Goal: Task Accomplishment & Management: Use online tool/utility

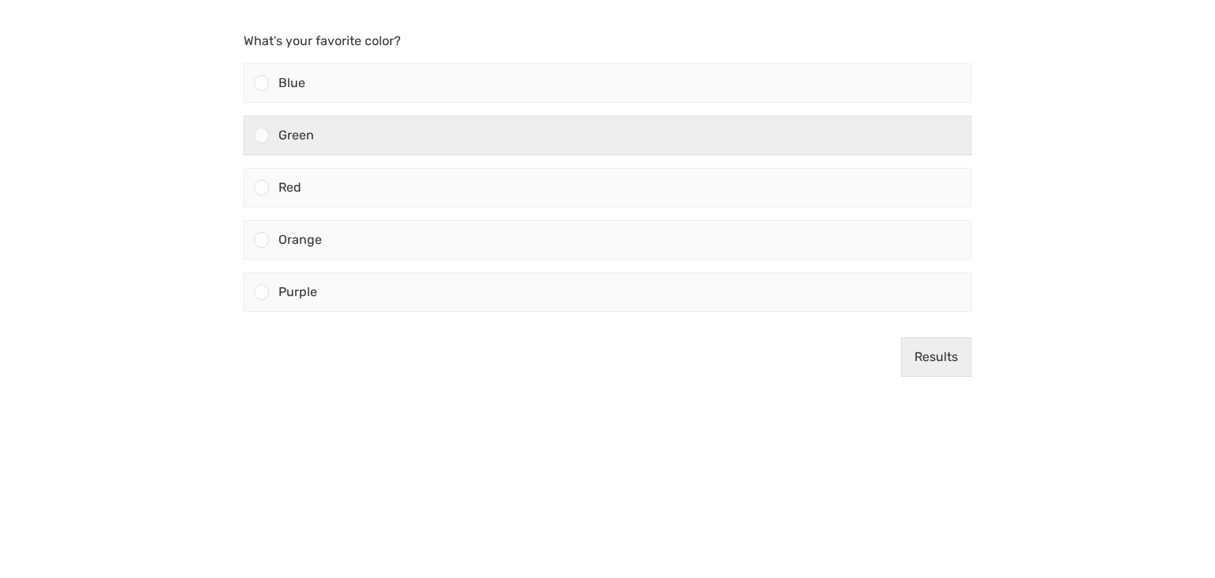
click at [526, 134] on div "Green" at bounding box center [620, 135] width 702 height 38
click at [262, 135] on input "Green" at bounding box center [262, 135] width 0 height 0
click at [530, 132] on div "Green" at bounding box center [620, 135] width 702 height 38
click at [262, 135] on input "Green" at bounding box center [262, 135] width 0 height 0
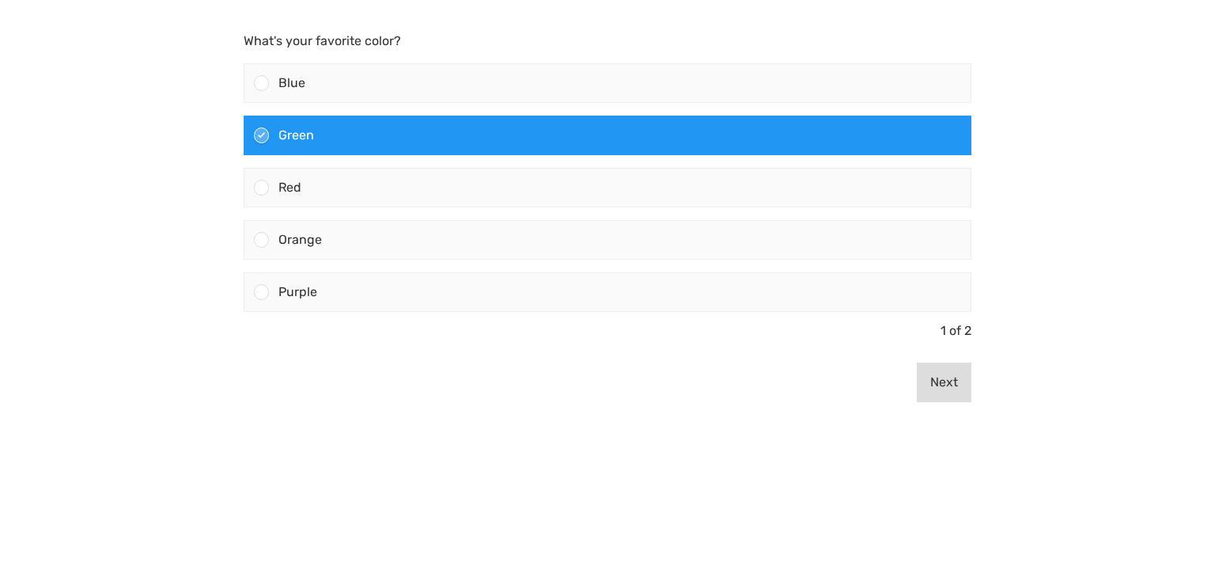
click at [949, 396] on button "Next" at bounding box center [944, 382] width 55 height 40
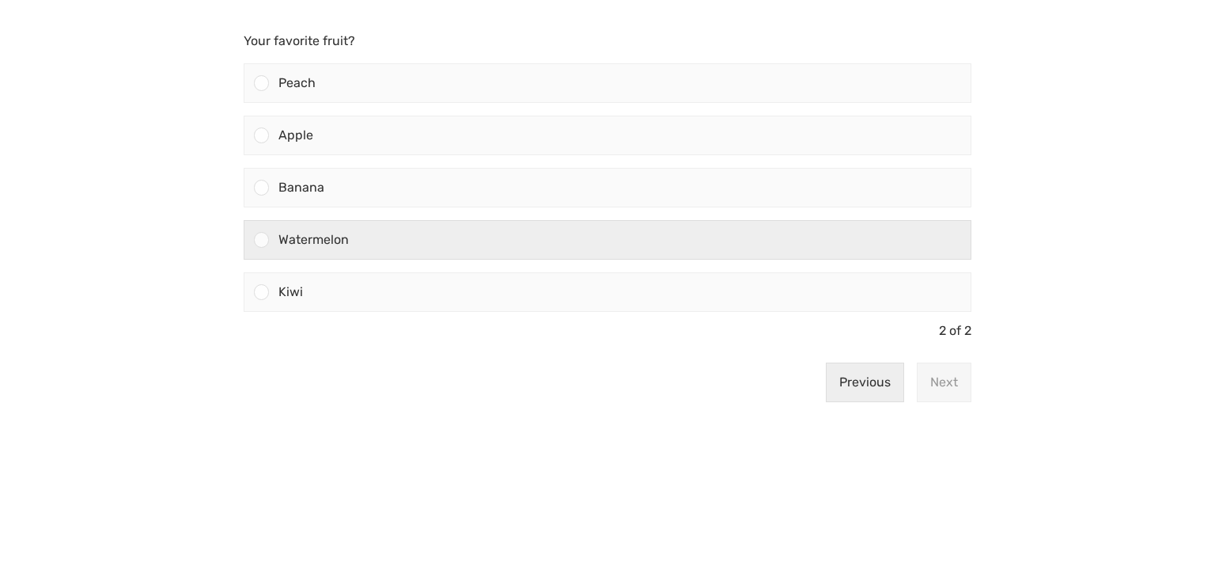
click at [555, 225] on div "Watermelon" at bounding box center [620, 240] width 702 height 38
click at [262, 240] on input "Watermelon" at bounding box center [262, 240] width 0 height 0
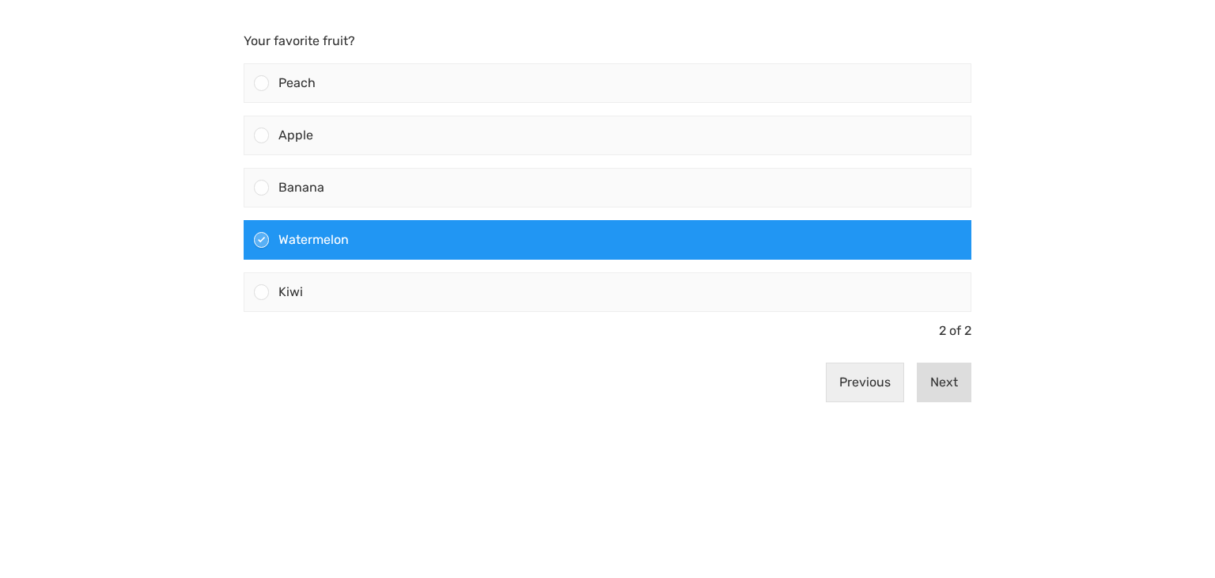
click at [947, 389] on button "Next" at bounding box center [944, 382] width 55 height 40
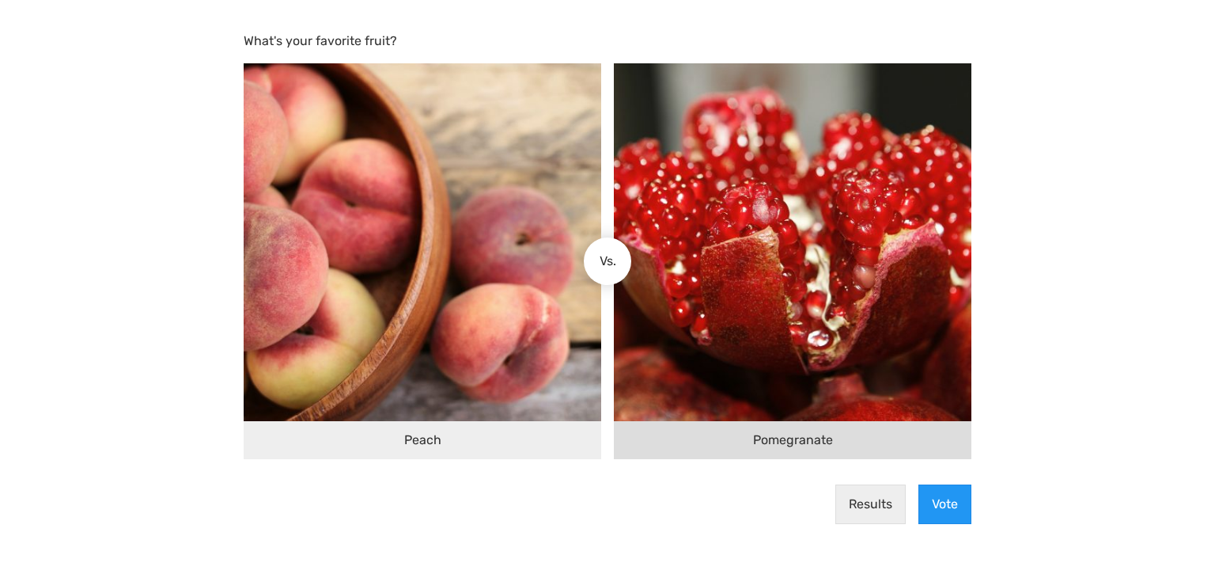
click at [870, 311] on img at bounding box center [793, 242] width 358 height 358
click at [621, 261] on input "Pomegranate" at bounding box center [621, 261] width 0 height 0
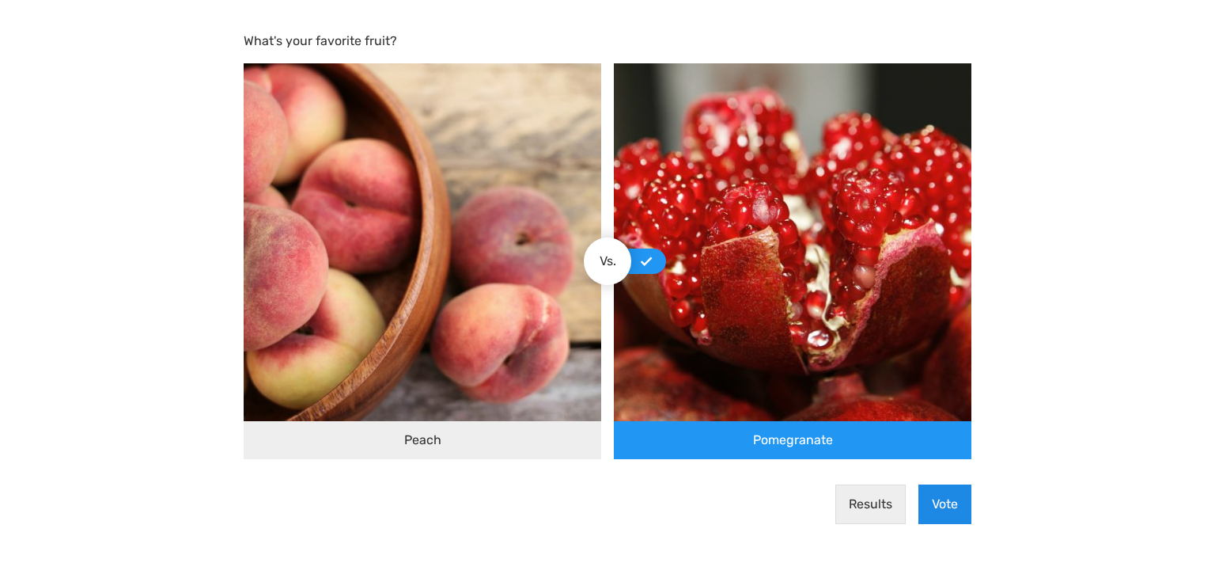
click at [934, 501] on button "Vote" at bounding box center [945, 504] width 53 height 40
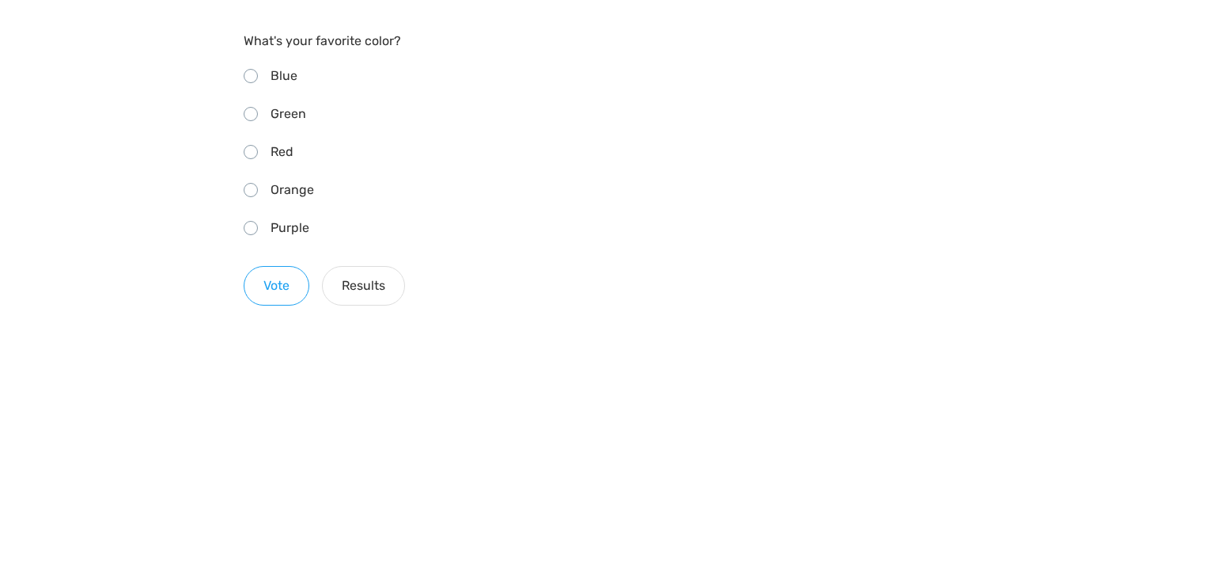
click at [294, 75] on span "Blue" at bounding box center [284, 75] width 27 height 15
click at [254, 75] on input "Blue" at bounding box center [249, 74] width 10 height 10
radio input "true"
click at [364, 286] on button "Results" at bounding box center [363, 286] width 83 height 40
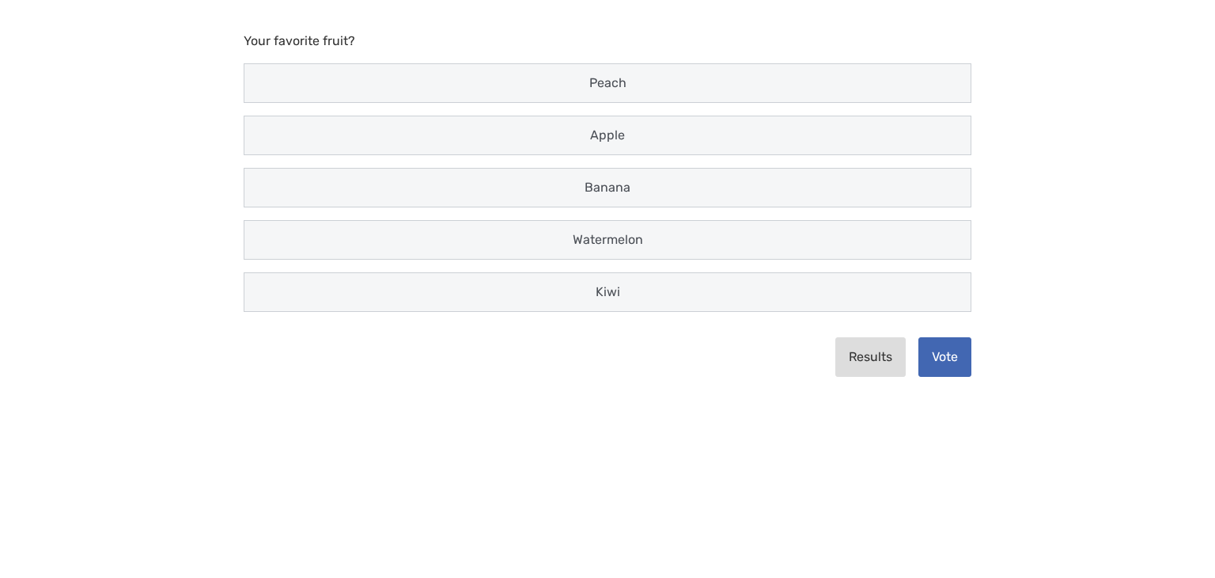
click at [840, 356] on button "Results" at bounding box center [871, 357] width 70 height 40
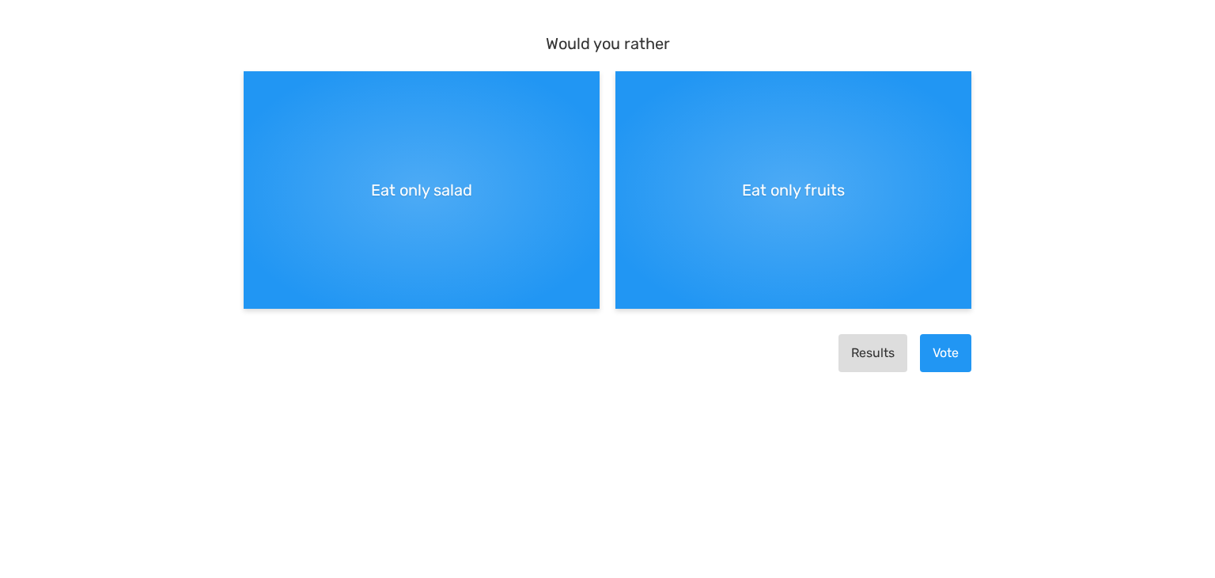
click at [877, 358] on button "Results" at bounding box center [873, 353] width 69 height 38
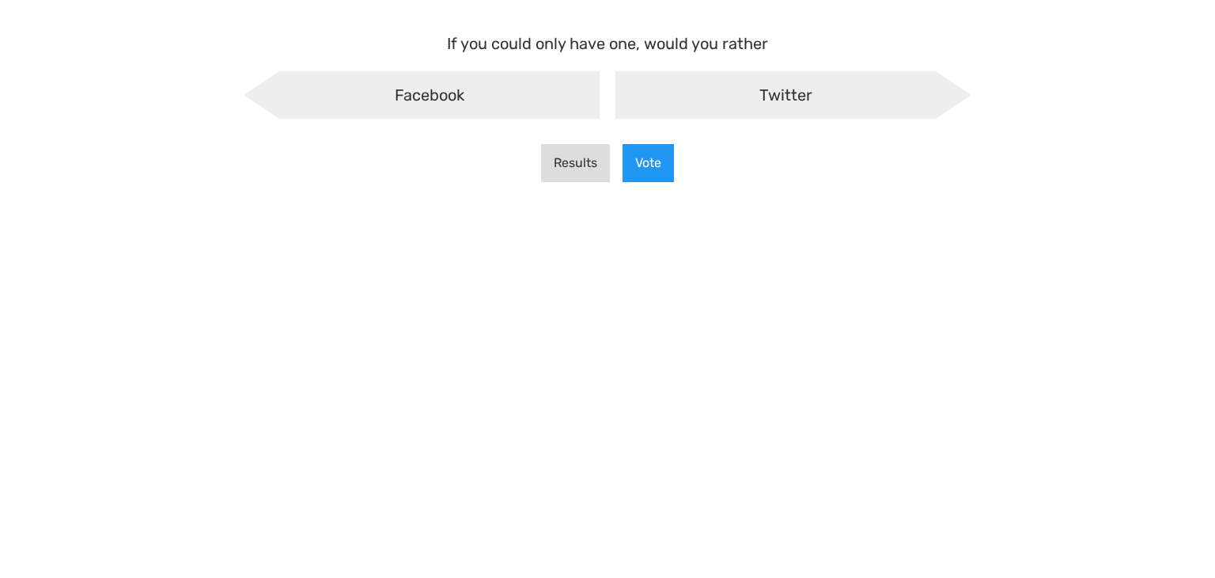
click at [576, 169] on button "Results" at bounding box center [575, 163] width 69 height 38
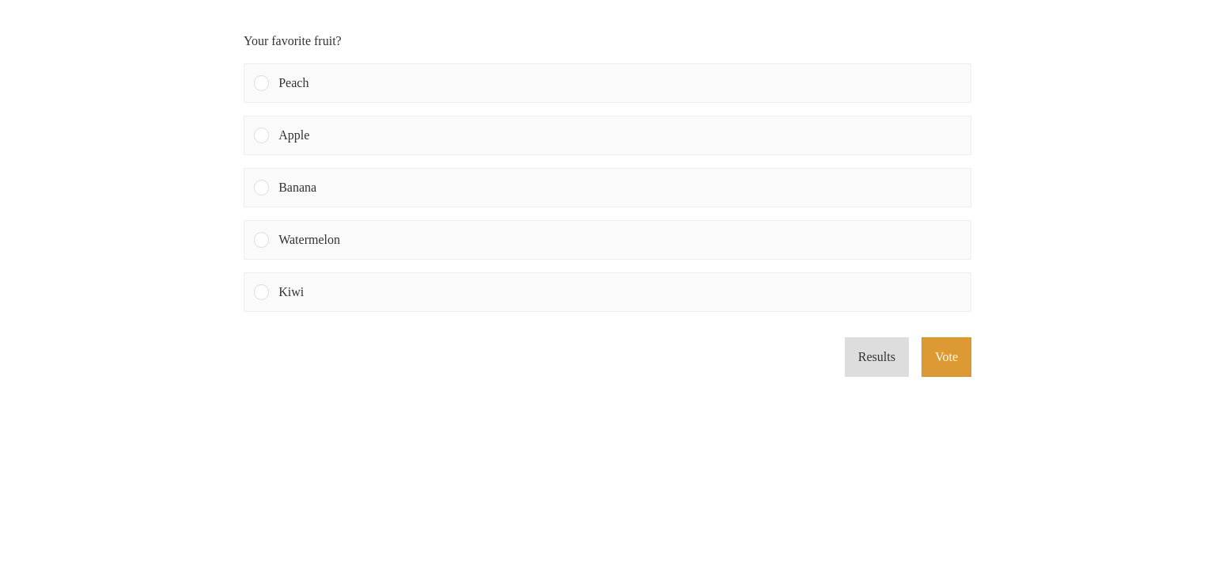
click at [874, 364] on button "Results" at bounding box center [877, 357] width 64 height 40
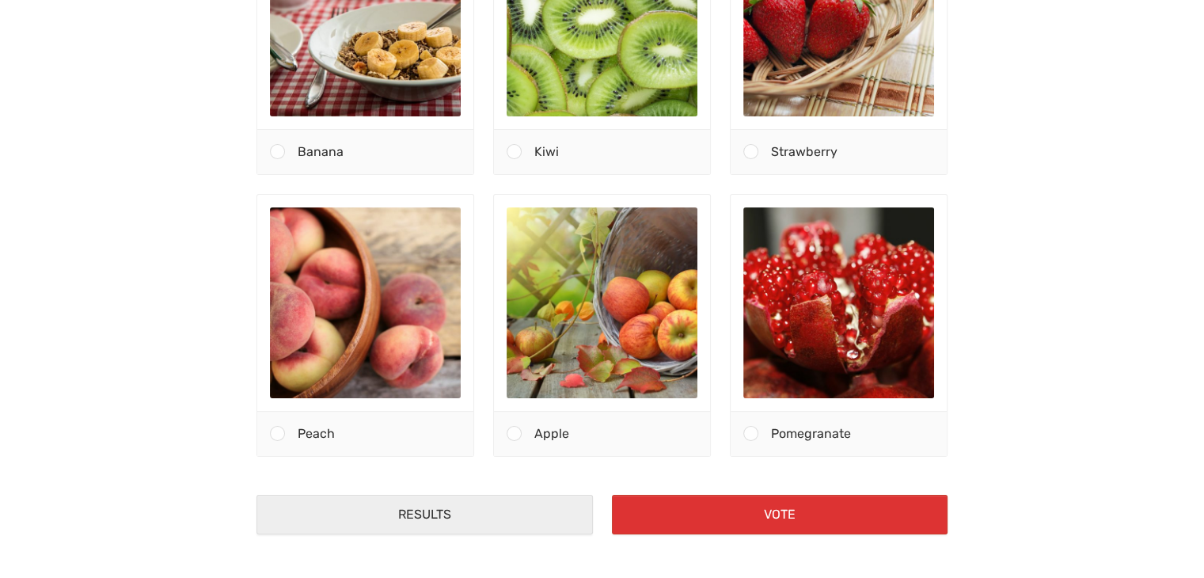
scroll to position [164, 0]
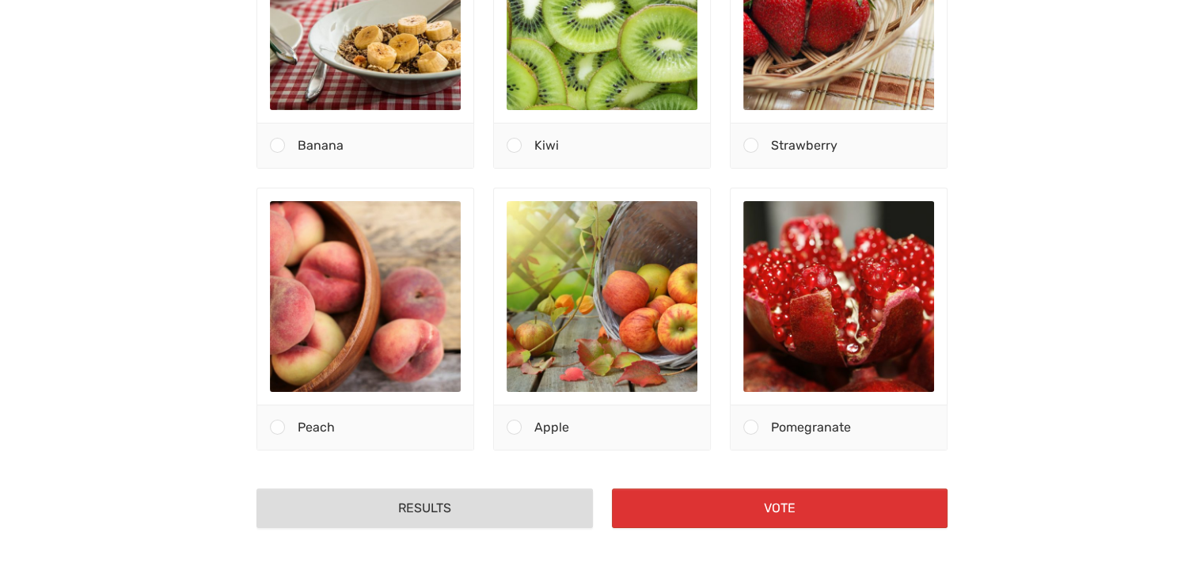
click at [483, 506] on button "Results" at bounding box center [424, 508] width 336 height 40
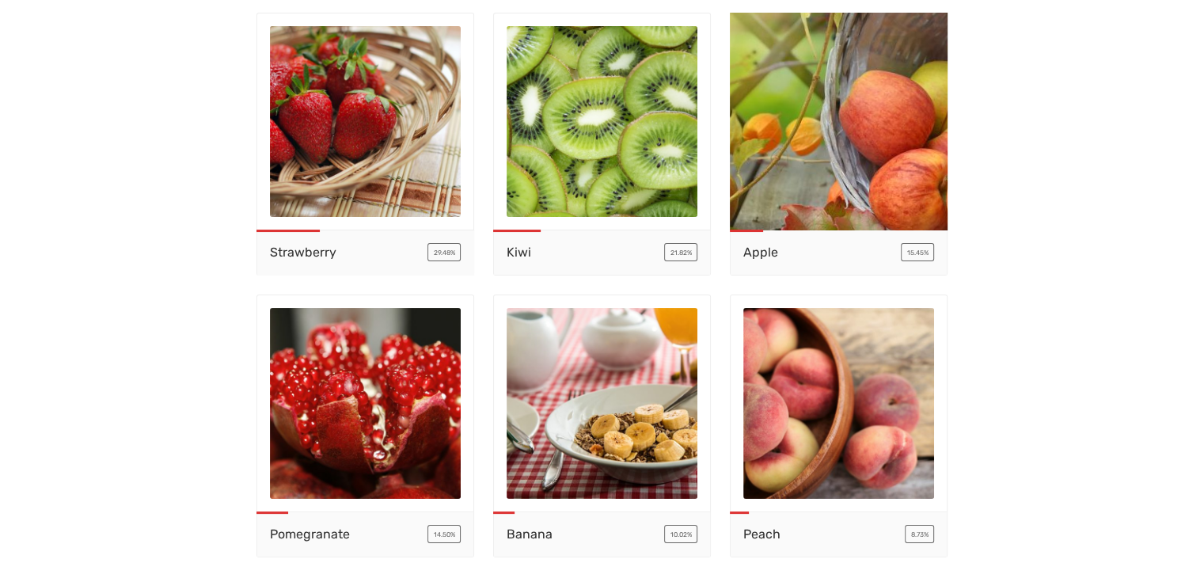
scroll to position [0, 0]
